Goal: Information Seeking & Learning: Learn about a topic

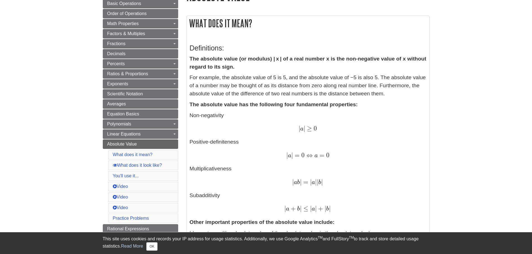
scroll to position [84, 0]
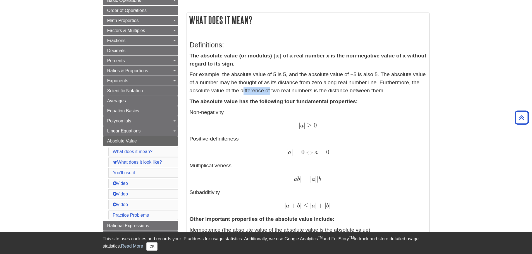
drag, startPoint x: 243, startPoint y: 91, endPoint x: 273, endPoint y: 91, distance: 30.2
click at [272, 91] on p "For example, the absolute value of 5 is 5, and the absolute value of −5 is also…" at bounding box center [308, 83] width 237 height 24
click at [273, 91] on p "For example, the absolute value of 5 is 5, and the absolute value of −5 is also…" at bounding box center [308, 83] width 237 height 24
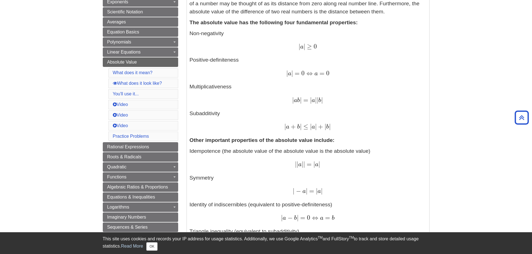
scroll to position [168, 0]
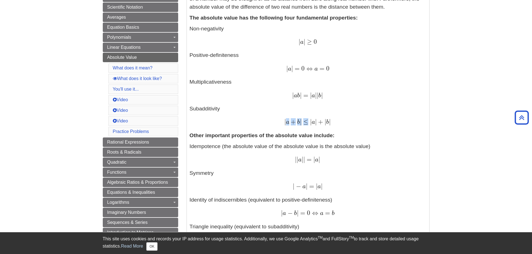
drag, startPoint x: 286, startPoint y: 123, endPoint x: 308, endPoint y: 124, distance: 21.5
click at [308, 124] on span "| a + b | ≤ | a | + | b |" at bounding box center [307, 121] width 46 height 7
click at [308, 124] on span "≤" at bounding box center [305, 122] width 7 height 8
drag, startPoint x: 338, startPoint y: 125, endPoint x: 183, endPoint y: 109, distance: 155.8
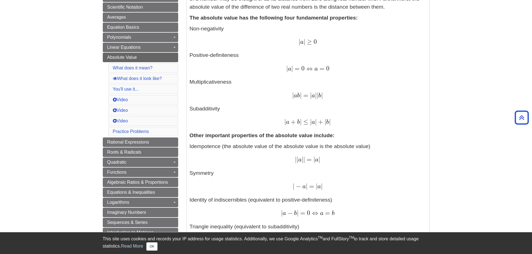
click at [209, 109] on p "Non-negativity | a | ≥ 0 | a | ≥ 0 Positive-definiteness | a | = 0 ⇔ a = 0 | a …" at bounding box center [308, 76] width 237 height 102
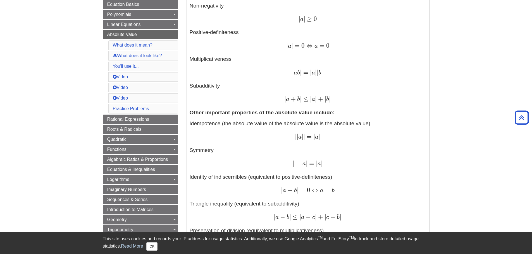
scroll to position [195, 0]
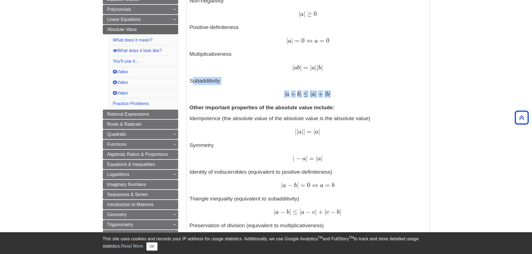
drag, startPoint x: 191, startPoint y: 81, endPoint x: 333, endPoint y: 93, distance: 142.6
click at [333, 93] on p "Non-negativity | a | ≥ 0 | a | ≥ 0 Positive-definiteness | a | = 0 ⇔ a = 0 | a …" at bounding box center [308, 48] width 237 height 102
click at [267, 109] on strong "Other important properties of the absolute value include:" at bounding box center [262, 108] width 145 height 6
click at [219, 120] on p "Idempotence (the absolute value of the absolute value is the absolute value) | …" at bounding box center [308, 193] width 237 height 156
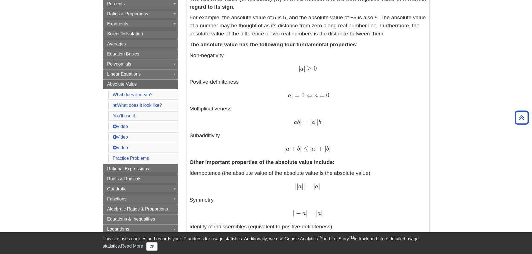
scroll to position [112, 0]
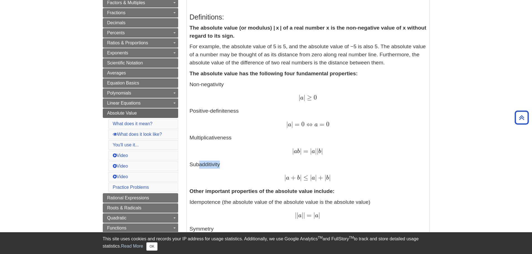
drag, startPoint x: 221, startPoint y: 170, endPoint x: 195, endPoint y: 164, distance: 27.0
click at [195, 164] on p "Non-negativity | a | ≥ 0 | a | ≥ 0 Positive-definiteness | a | = 0 ⇔ a = 0 | a …" at bounding box center [308, 132] width 237 height 102
click at [193, 164] on p "Non-negativity | a | ≥ 0 | a | ≥ 0 Positive-definiteness | a | = 0 ⇔ a = 0 | a …" at bounding box center [308, 132] width 237 height 102
drag, startPoint x: 190, startPoint y: 164, endPoint x: 223, endPoint y: 167, distance: 33.1
click at [223, 167] on p "Non-negativity | a | ≥ 0 | a | ≥ 0 Positive-definiteness | a | = 0 ⇔ a = 0 | a …" at bounding box center [308, 132] width 237 height 102
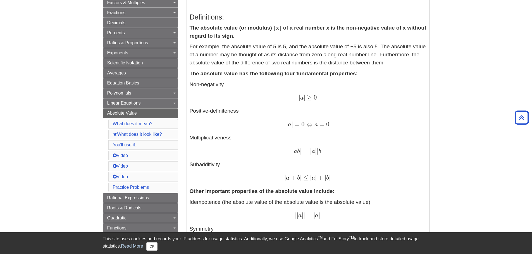
click at [239, 148] on p "Non-negativity | a | ≥ 0 | a | ≥ 0 Positive-definiteness | a | = 0 ⇔ a = 0 | a …" at bounding box center [308, 132] width 237 height 102
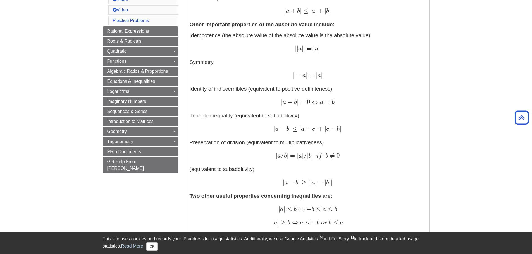
scroll to position [279, 0]
